Goal: Task Accomplishment & Management: Complete application form

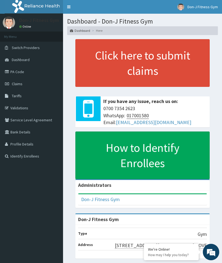
click at [17, 85] on span "Claims" at bounding box center [17, 83] width 11 height 5
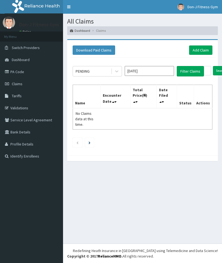
click at [200, 48] on link "Add Claim" at bounding box center [200, 49] width 23 height 9
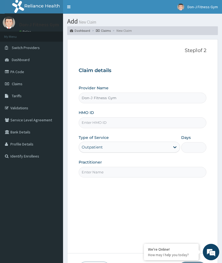
type input "Don-J Fitness Gym"
type input "1"
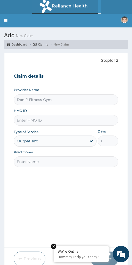
click at [27, 118] on input "HMO ID" at bounding box center [66, 120] width 104 height 11
type input "TGS/10059/A"
click at [25, 159] on input "Practitioner" at bounding box center [66, 161] width 104 height 11
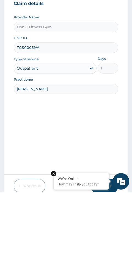
type input "Adelodun Abdulhakeem"
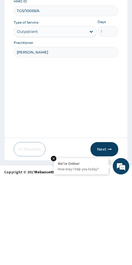
scroll to position [23, 0]
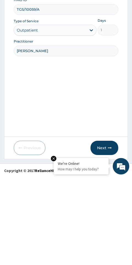
click at [106, 228] on button "Next" at bounding box center [104, 235] width 28 height 14
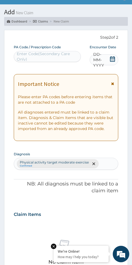
click at [112, 58] on icon at bounding box center [111, 58] width 5 height 5
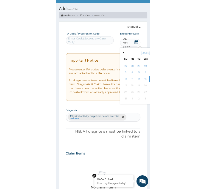
scroll to position [37, 0]
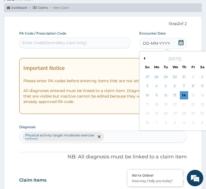
click at [184, 93] on div "14" at bounding box center [184, 95] width 8 height 8
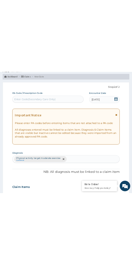
scroll to position [23, 0]
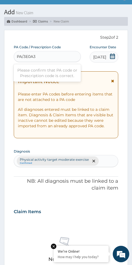
type input "PA/3E0A3C"
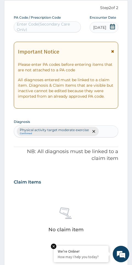
scroll to position [52, 0]
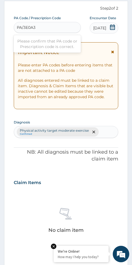
type input "PA/3E0A3C"
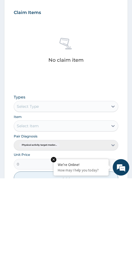
scroll to position [136, 0]
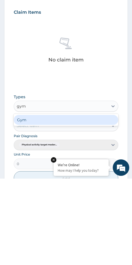
click at [68, 201] on div "Gym" at bounding box center [66, 206] width 104 height 10
type input "gym"
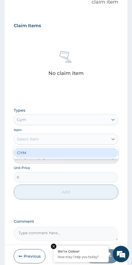
click at [73, 150] on div "GYM" at bounding box center [66, 153] width 104 height 10
type input "3500"
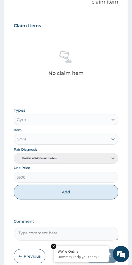
scroll to position [229, 0]
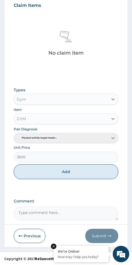
click at [111, 136] on div "Pair Diagnosis Physical activity target moder..." at bounding box center [66, 134] width 104 height 17
click at [111, 135] on div "Pair Diagnosis Physical activity target moder..." at bounding box center [66, 134] width 104 height 17
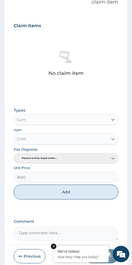
click at [35, 229] on textarea "Comment" at bounding box center [66, 234] width 104 height 14
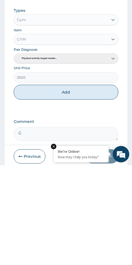
scroll to position [229, 0]
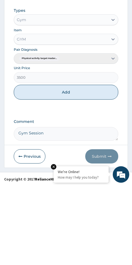
type textarea "Gym Session"
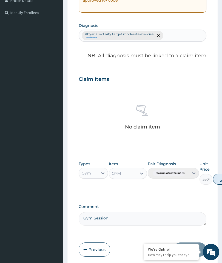
scroll to position [141, 0]
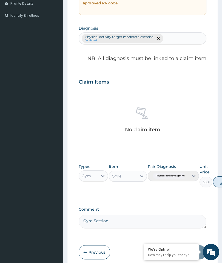
click at [220, 179] on button "Add" at bounding box center [224, 181] width 22 height 11
type input "0"
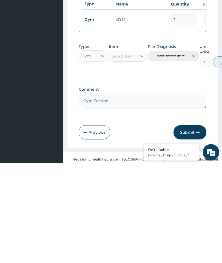
scroll to position [142, 0]
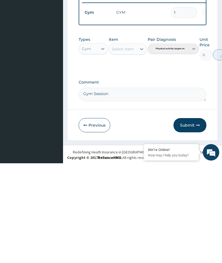
click at [191, 218] on button "Submit" at bounding box center [189, 225] width 33 height 14
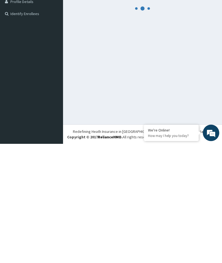
scroll to position [23, 0]
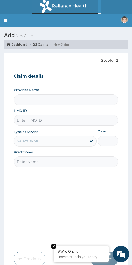
type input "Don-J Fitness Gym"
type input "1"
click at [27, 119] on input "HMO ID" at bounding box center [66, 120] width 104 height 11
type input "AKL/10005/A"
click at [25, 160] on input "Practitioner" at bounding box center [66, 161] width 104 height 11
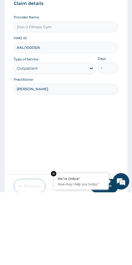
type input "Jennifer subi"
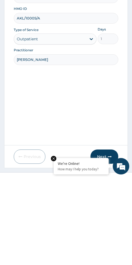
scroll to position [23, 0]
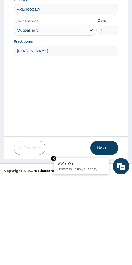
click at [109, 233] on icon "button" at bounding box center [109, 235] width 4 height 4
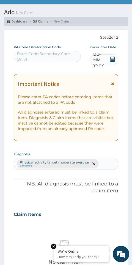
click at [112, 60] on icon at bounding box center [112, 58] width 5 height 5
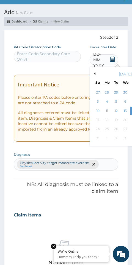
click at [130, 110] on div "14" at bounding box center [134, 111] width 8 height 8
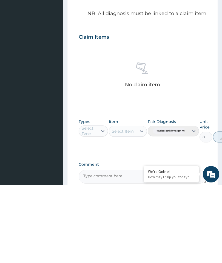
scroll to position [123, 0]
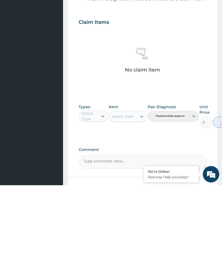
type input "PA/6A4D30"
click at [95, 203] on div "Gym" at bounding box center [93, 208] width 29 height 10
type input "gym"
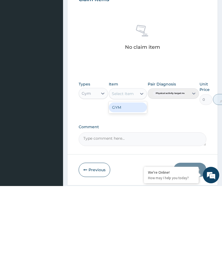
click at [136, 180] on div "GYM" at bounding box center [128, 185] width 38 height 10
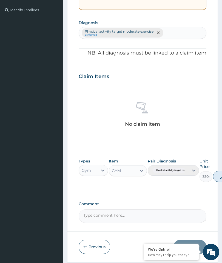
click at [221, 172] on button "Add" at bounding box center [224, 176] width 22 height 11
type input "0"
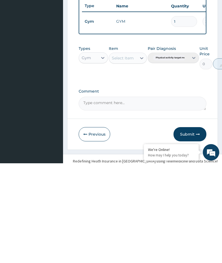
scroll to position [142, 0]
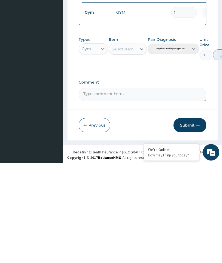
click at [105, 187] on textarea "Comment" at bounding box center [143, 194] width 128 height 14
type textarea "Gym Session"
click at [193, 218] on button "Submit" at bounding box center [189, 225] width 33 height 14
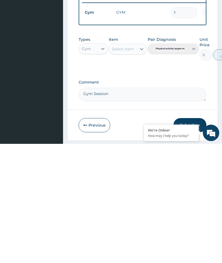
scroll to position [23, 0]
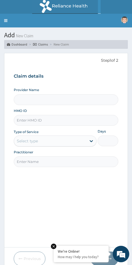
type input "Don-J Fitness Gym"
type input "1"
click at [29, 119] on input "HMO ID" at bounding box center [66, 120] width 104 height 11
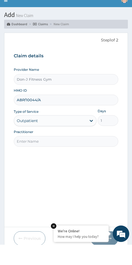
type input "ABP/10044/A"
click at [27, 156] on input "Practitioner" at bounding box center [66, 161] width 104 height 11
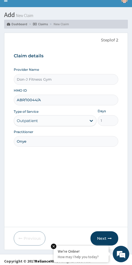
scroll to position [23, 0]
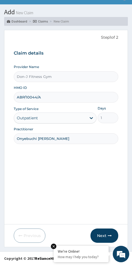
type input "Onyebuchi Marcus Nnanna"
click at [107, 232] on button "Next" at bounding box center [104, 235] width 28 height 14
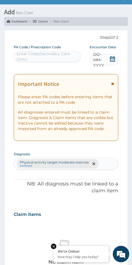
click at [110, 59] on icon at bounding box center [112, 58] width 5 height 5
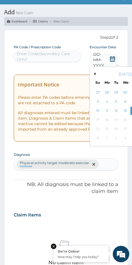
click at [130, 108] on div "14" at bounding box center [134, 111] width 8 height 8
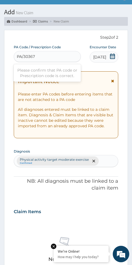
type input "PA/30367E"
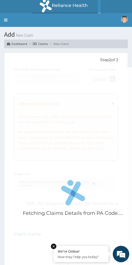
scroll to position [0, 0]
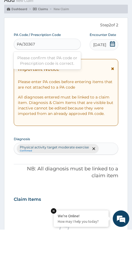
type input "PA/30367E"
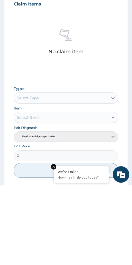
scroll to position [155, 0]
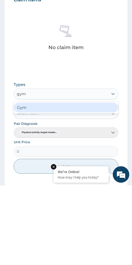
click at [69, 182] on div "Gym" at bounding box center [66, 187] width 104 height 10
type input "gym"
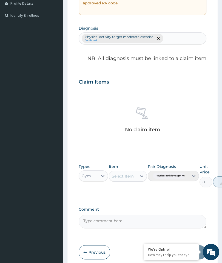
scroll to position [146, 0]
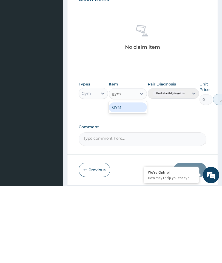
click at [135, 180] on div "GYM" at bounding box center [128, 185] width 38 height 10
type input "gym"
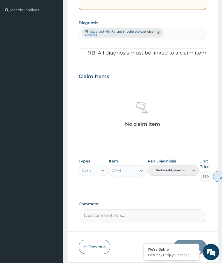
click at [219, 173] on button "Add" at bounding box center [224, 176] width 22 height 11
type input "0"
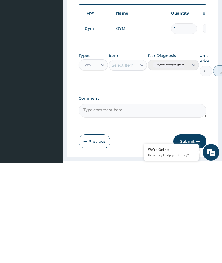
scroll to position [142, 0]
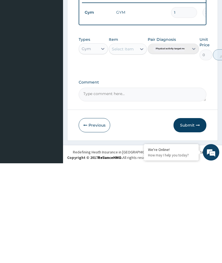
click at [103, 187] on textarea "Comment" at bounding box center [143, 194] width 128 height 14
type textarea "Gym Session"
click at [192, 218] on button "Submit" at bounding box center [189, 225] width 33 height 14
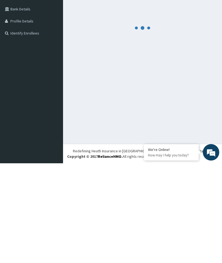
scroll to position [23, 0]
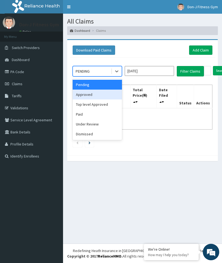
click at [94, 92] on div "Approved" at bounding box center [97, 95] width 49 height 10
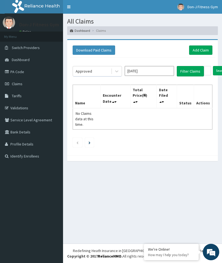
click at [187, 69] on button "Filter Claims" at bounding box center [190, 71] width 27 height 10
